Goal: Check status: Check status

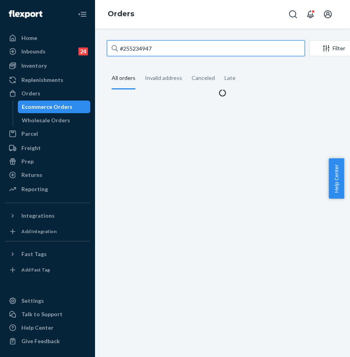
click at [189, 44] on input "#255234947" at bounding box center [206, 48] width 198 height 16
drag, startPoint x: 200, startPoint y: 46, endPoint x: 119, endPoint y: 42, distance: 81.2
click at [119, 42] on input "#255234947" at bounding box center [206, 48] width 198 height 16
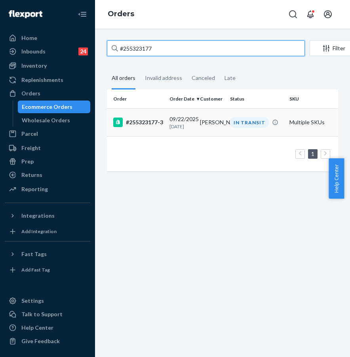
type input "#255323177"
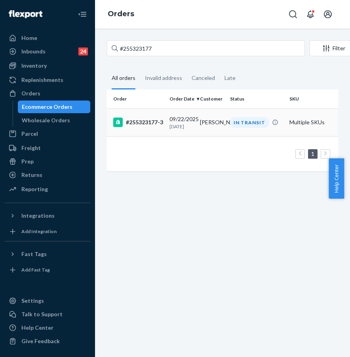
click at [160, 127] on div "#255323177-3" at bounding box center [138, 122] width 50 height 9
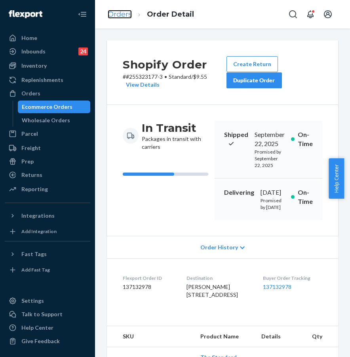
click at [122, 15] on link "Orders" at bounding box center [120, 14] width 24 height 9
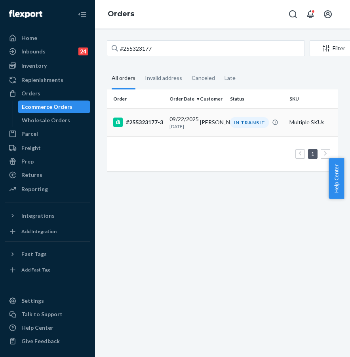
click at [157, 118] on div "#255323177-3" at bounding box center [138, 122] width 50 height 9
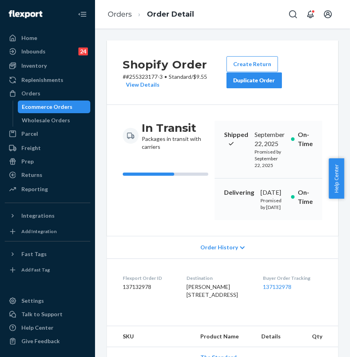
scroll to position [150, 0]
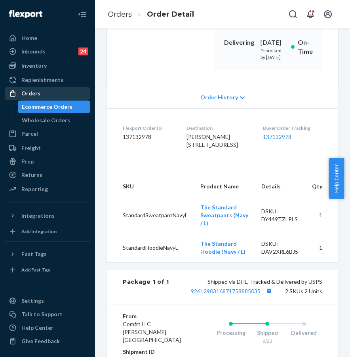
click at [74, 95] on div "Orders" at bounding box center [48, 93] width 84 height 11
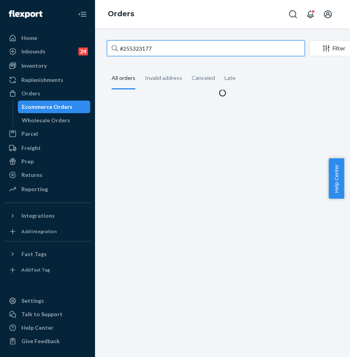
drag, startPoint x: 158, startPoint y: 41, endPoint x: 165, endPoint y: 47, distance: 9.0
click at [158, 41] on input "#255323177" at bounding box center [206, 48] width 198 height 16
paste input "4637749"
drag, startPoint x: 165, startPoint y: 47, endPoint x: 117, endPoint y: 47, distance: 47.9
click at [117, 47] on div "#255323177" at bounding box center [206, 48] width 198 height 16
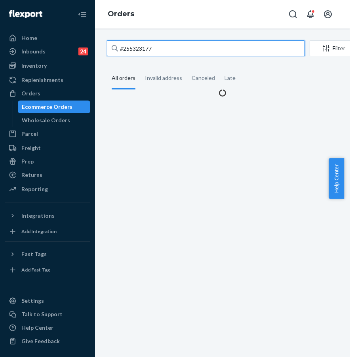
click at [117, 47] on input "#255323177" at bounding box center [206, 48] width 198 height 16
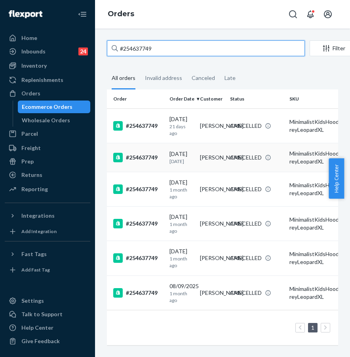
scroll to position [13, 0]
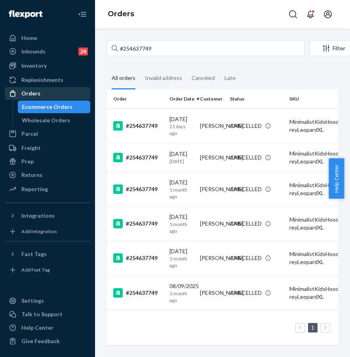
click at [50, 89] on div "Orders" at bounding box center [48, 93] width 84 height 11
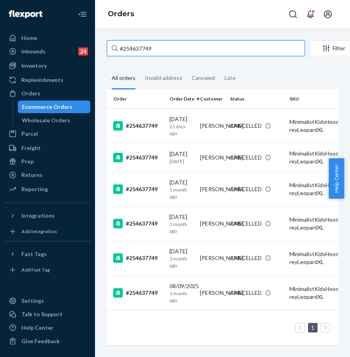
click at [163, 40] on input "#254637749" at bounding box center [206, 48] width 198 height 16
drag, startPoint x: 175, startPoint y: 35, endPoint x: 112, endPoint y: 34, distance: 62.1
click at [112, 34] on div "#254637749 Filter Import Orders Create order Ecommerce order Removal order All …" at bounding box center [222, 192] width 255 height 329
paste input "#255272331"
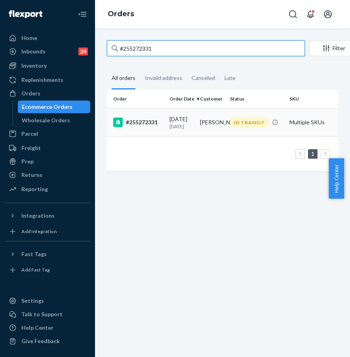
type input "#255272331"
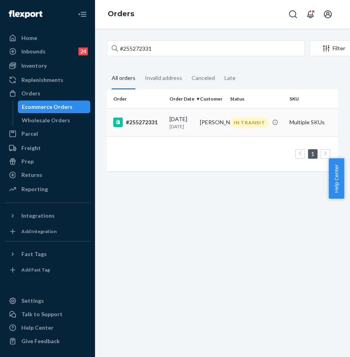
click at [143, 125] on div "#255272331" at bounding box center [138, 122] width 50 height 9
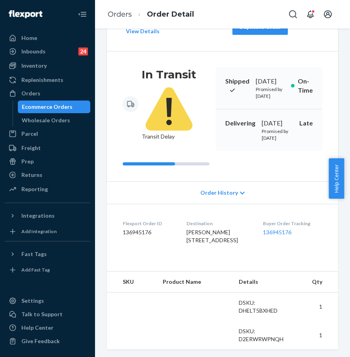
scroll to position [83, 0]
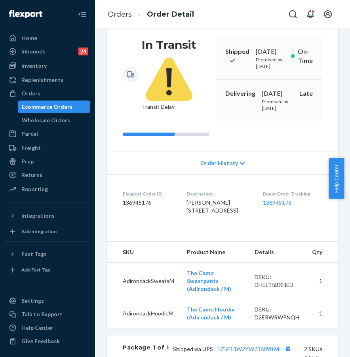
click at [283, 207] on dd "136945176" at bounding box center [292, 203] width 59 height 8
click at [283, 206] on link "136945176" at bounding box center [277, 202] width 28 height 7
click at [62, 92] on div "Orders" at bounding box center [48, 93] width 84 height 11
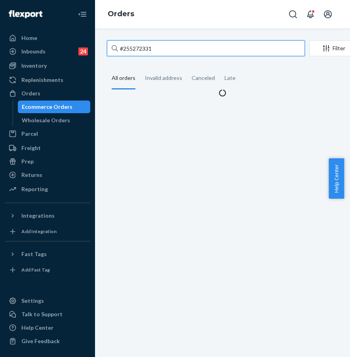
click at [166, 49] on input "#255272331" at bounding box center [206, 48] width 198 height 16
drag, startPoint x: 173, startPoint y: 47, endPoint x: 99, endPoint y: 45, distance: 73.7
click at [99, 45] on div "#255272331 Filter Import Orders Create order Ecommerce order Removal order All …" at bounding box center [222, 192] width 255 height 329
paste input "419a005db0d13ba5e"
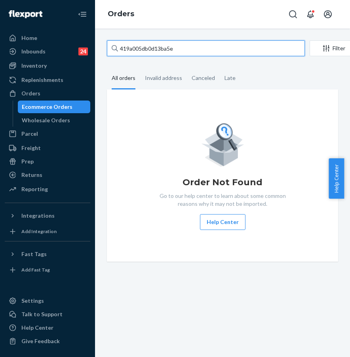
drag, startPoint x: 196, startPoint y: 46, endPoint x: 118, endPoint y: 50, distance: 78.5
click at [118, 50] on div "419a005db0d13ba5e" at bounding box center [206, 48] width 198 height 16
paste input "#255195468"
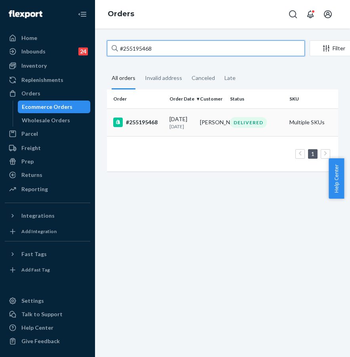
type input "#255195468"
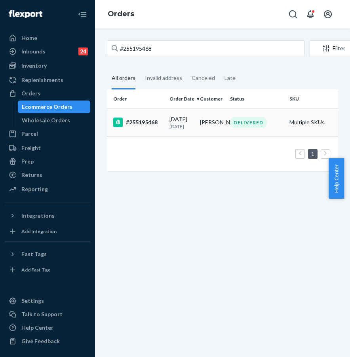
click at [146, 125] on div "#255195468" at bounding box center [138, 122] width 50 height 9
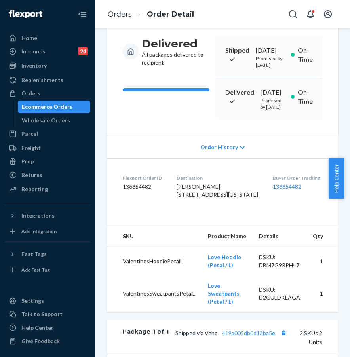
scroll to position [101, 0]
click at [285, 190] on link "136654482" at bounding box center [287, 186] width 28 height 7
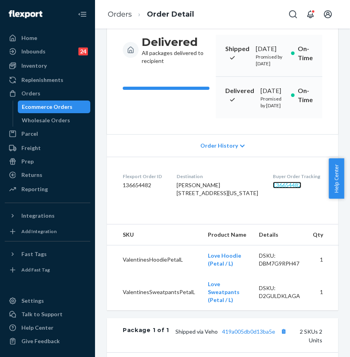
scroll to position [103, 0]
drag, startPoint x: 197, startPoint y: 241, endPoint x: 189, endPoint y: 233, distance: 11.2
click at [197, 197] on div "[PERSON_NAME] [STREET_ADDRESS][US_STATE]" at bounding box center [219, 189] width 84 height 16
drag, startPoint x: 176, startPoint y: 226, endPoint x: 256, endPoint y: 231, distance: 80.5
click at [256, 216] on dl "Flexport Order ID 136654482 Destination [PERSON_NAME] [STREET_ADDRESS][US_STATE…" at bounding box center [222, 185] width 231 height 59
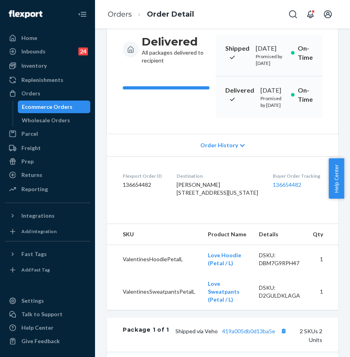
copy span "[STREET_ADDRESS][US_STATE]"
drag, startPoint x: 59, startPoint y: 91, endPoint x: 65, endPoint y: 90, distance: 5.7
click at [59, 91] on div "Orders" at bounding box center [48, 93] width 84 height 11
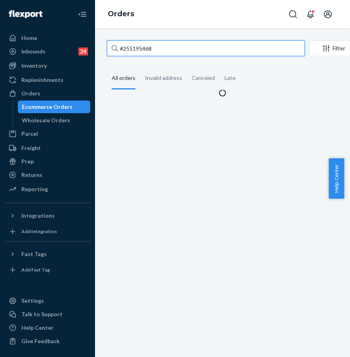
drag, startPoint x: 172, startPoint y: 53, endPoint x: 177, endPoint y: 51, distance: 6.2
click at [172, 53] on input "#255195468" at bounding box center [206, 48] width 198 height 16
drag, startPoint x: 156, startPoint y: 52, endPoint x: 116, endPoint y: 52, distance: 40.8
click at [116, 52] on div "#255195468" at bounding box center [206, 48] width 198 height 16
click at [116, 52] on input "#255195468" at bounding box center [206, 48] width 198 height 16
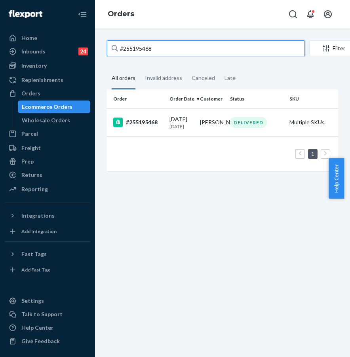
drag, startPoint x: 183, startPoint y: 52, endPoint x: 116, endPoint y: 46, distance: 66.8
click at [118, 46] on input "#255195468" at bounding box center [206, 48] width 198 height 16
paste input "4871685"
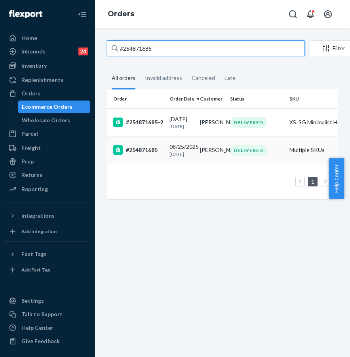
type input "#254871685"
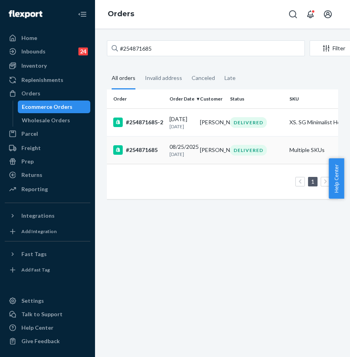
click at [152, 155] on div "#254871685" at bounding box center [138, 149] width 50 height 9
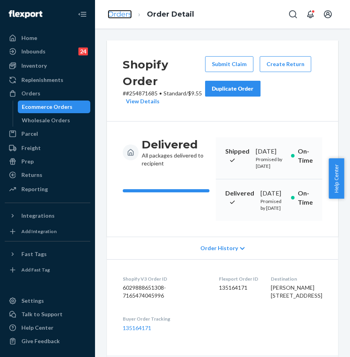
click at [117, 16] on link "Orders" at bounding box center [120, 14] width 24 height 9
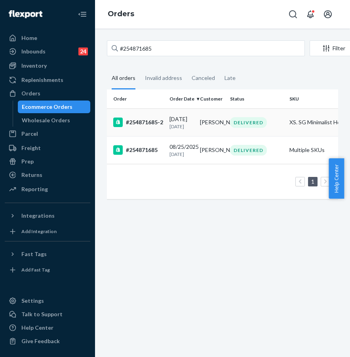
click at [156, 125] on div "#254871685-2" at bounding box center [138, 122] width 50 height 9
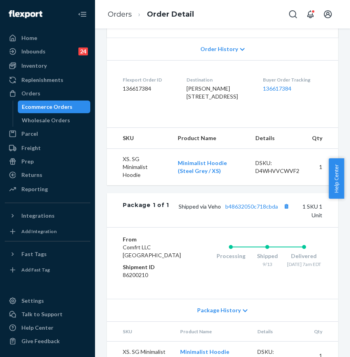
scroll to position [230, 0]
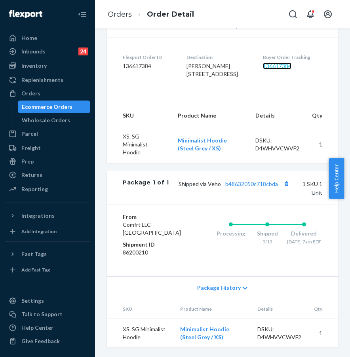
click at [272, 69] on link "136617384" at bounding box center [277, 66] width 28 height 7
drag, startPoint x: 183, startPoint y: 97, endPoint x: 245, endPoint y: 104, distance: 62.6
click at [245, 78] on div "[PERSON_NAME] [STREET_ADDRESS]" at bounding box center [217, 70] width 63 height 16
copy span "[STREET_ADDRESS]"
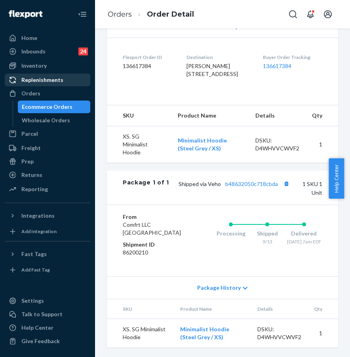
click at [54, 90] on div "Orders" at bounding box center [48, 93] width 84 height 11
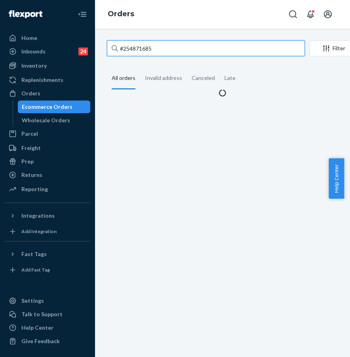
drag, startPoint x: 166, startPoint y: 45, endPoint x: 178, endPoint y: 48, distance: 12.3
click at [166, 45] on input "#254871685" at bounding box center [206, 48] width 198 height 16
drag, startPoint x: 116, startPoint y: 44, endPoint x: 105, endPoint y: 44, distance: 10.7
click at [105, 44] on div "#254871685 Filter Import Orders Create order Ecommerce order Removal order All …" at bounding box center [222, 68] width 243 height 57
paste input "5324741"
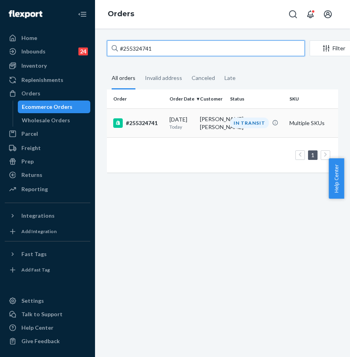
type input "#255324741"
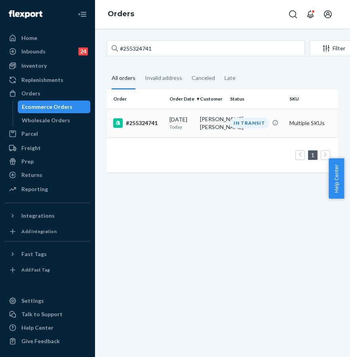
click at [142, 129] on td "#255324741" at bounding box center [136, 122] width 59 height 29
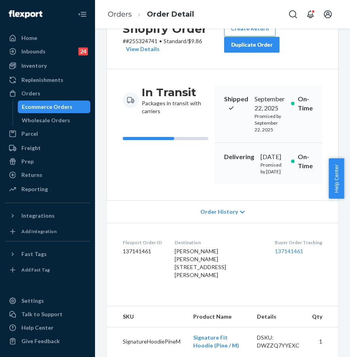
scroll to position [71, 0]
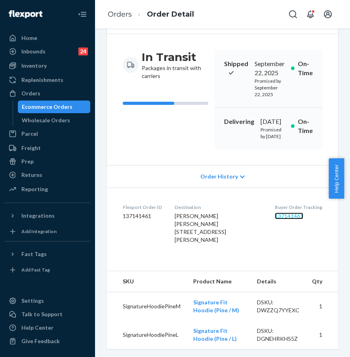
click at [277, 219] on link "137141461" at bounding box center [289, 216] width 28 height 7
click at [275, 219] on link "137141461" at bounding box center [289, 216] width 28 height 7
click at [0, 0] on div "Home Inbounds 24 Shipping Plans Problems 24 Inventory Products Replenishments O…" at bounding box center [175, 178] width 350 height 357
